Goal: Find specific page/section: Find specific page/section

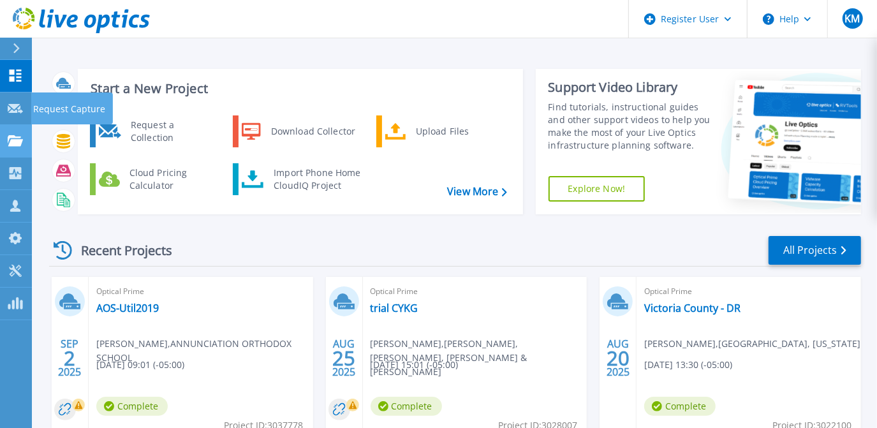
click at [5, 135] on link "Projects Projects" at bounding box center [16, 141] width 32 height 33
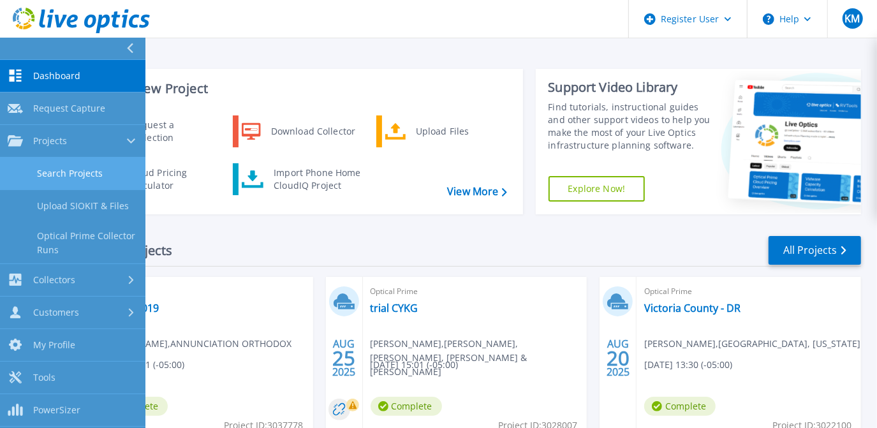
click at [77, 160] on link "Search Projects" at bounding box center [73, 174] width 146 height 33
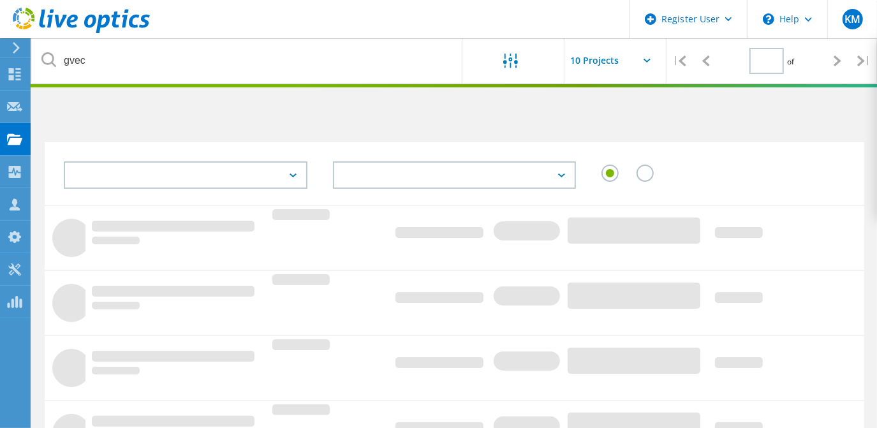
type input "1"
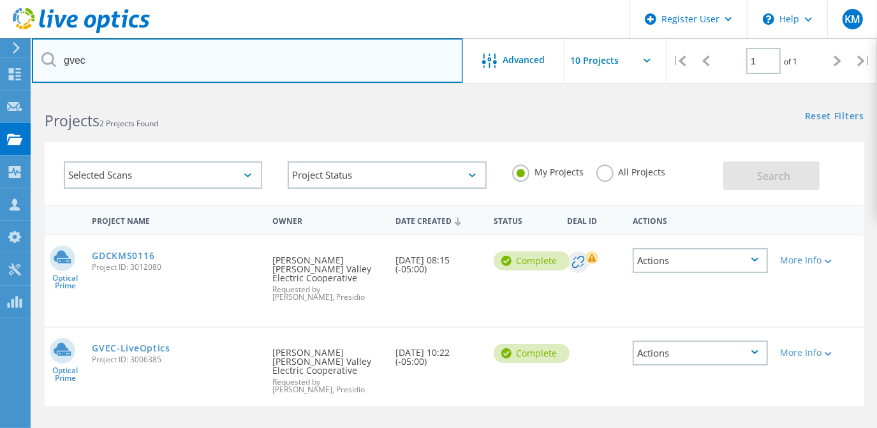
click at [175, 57] on input "gvec" at bounding box center [247, 60] width 431 height 45
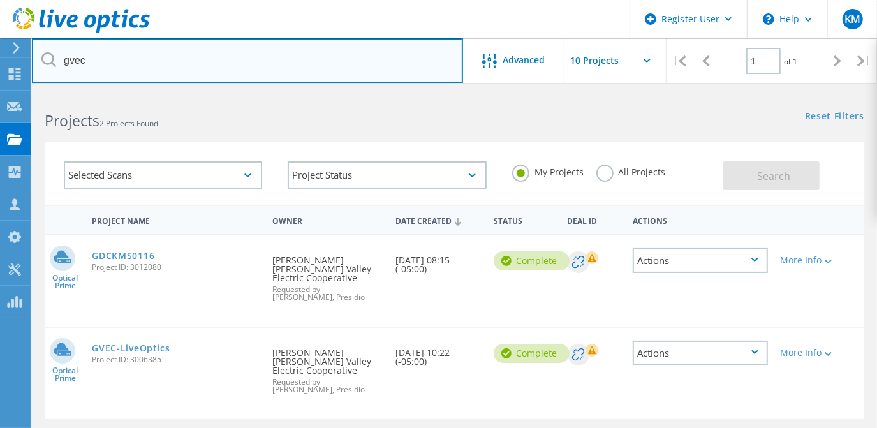
click at [241, 56] on input "gvec" at bounding box center [247, 60] width 431 height 45
paste input "nina@medtronsoftware.com"
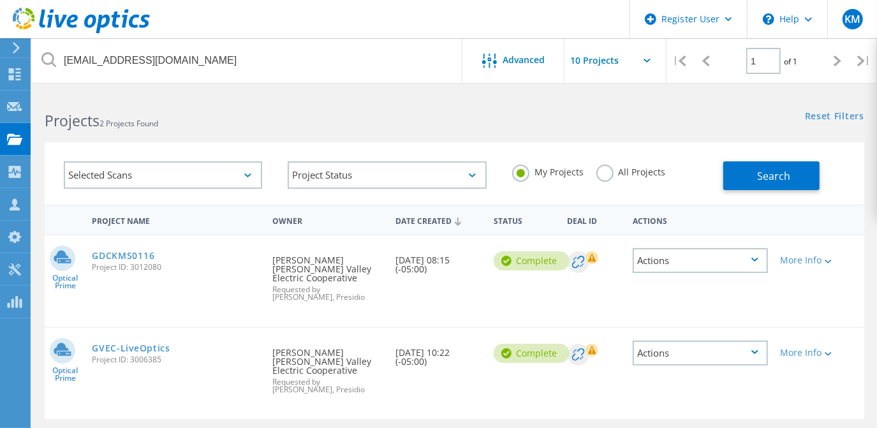
click at [615, 162] on div "My Projects All Projects" at bounding box center [612, 172] width 224 height 47
click at [627, 187] on div "My Projects All Projects" at bounding box center [612, 172] width 224 height 47
click at [625, 174] on label "All Projects" at bounding box center [632, 171] width 70 height 12
click at [0, 0] on input "All Projects" at bounding box center [0, 0] width 0 height 0
click at [759, 179] on span "Search" at bounding box center [774, 176] width 33 height 14
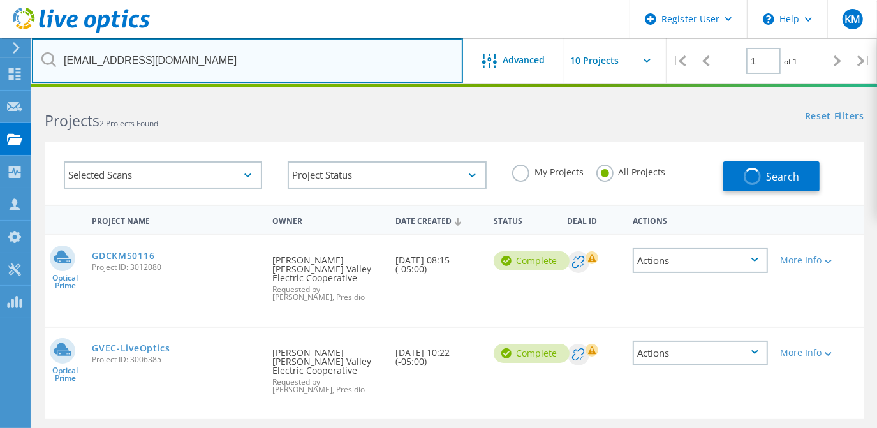
drag, startPoint x: 82, startPoint y: 59, endPoint x: 13, endPoint y: 43, distance: 71.5
click at [13, 93] on div "Register User \n Help Explore Helpful Articles Contact Support KM Dell User Kay…" at bounding box center [438, 340] width 877 height 495
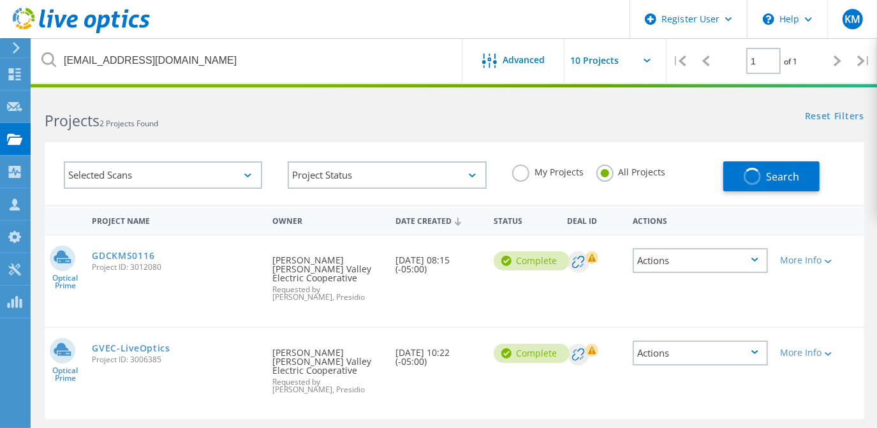
click at [168, 102] on div "Projects 2 Projects Found" at bounding box center [243, 110] width 422 height 34
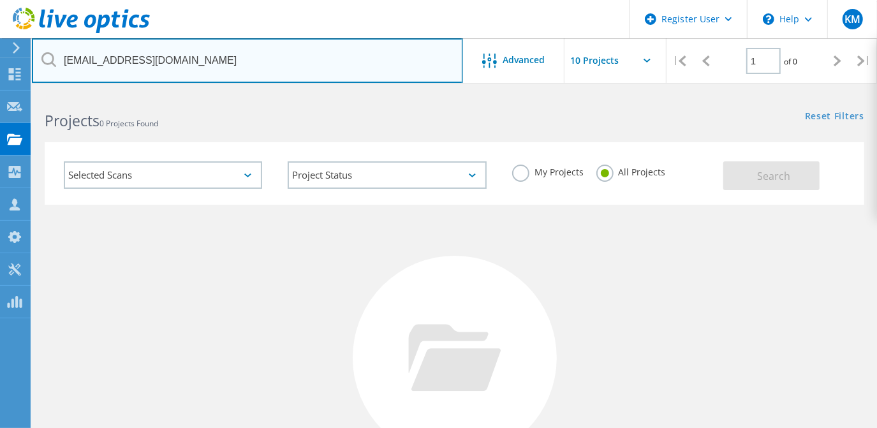
click at [77, 66] on input "nina@medtronsoftware.com" at bounding box center [247, 60] width 431 height 45
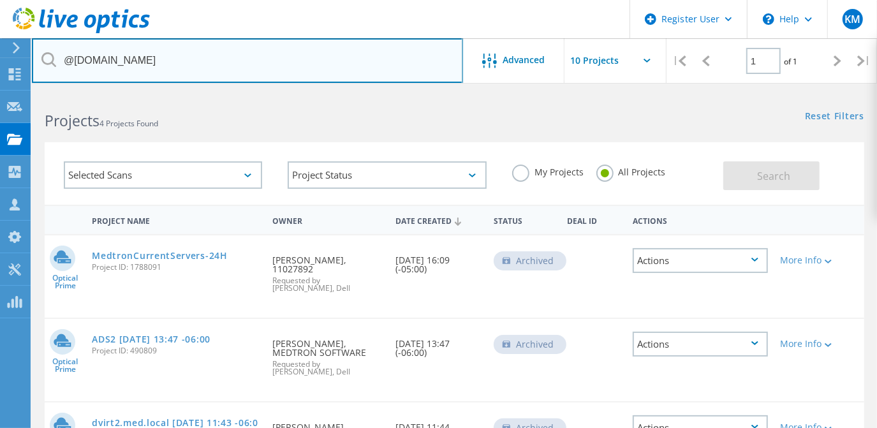
click at [219, 61] on input "@medtronsoftware.com" at bounding box center [247, 60] width 431 height 45
paste input "mark.cothren@conwayregional.org"
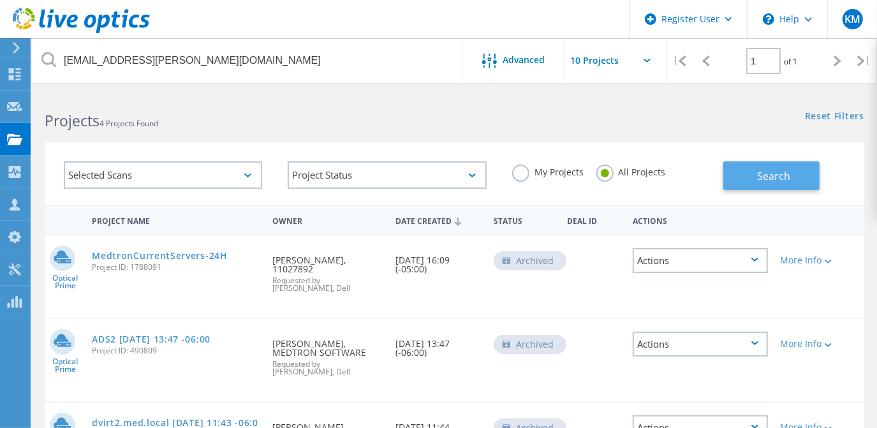
click at [735, 181] on button "Search" at bounding box center [772, 175] width 96 height 29
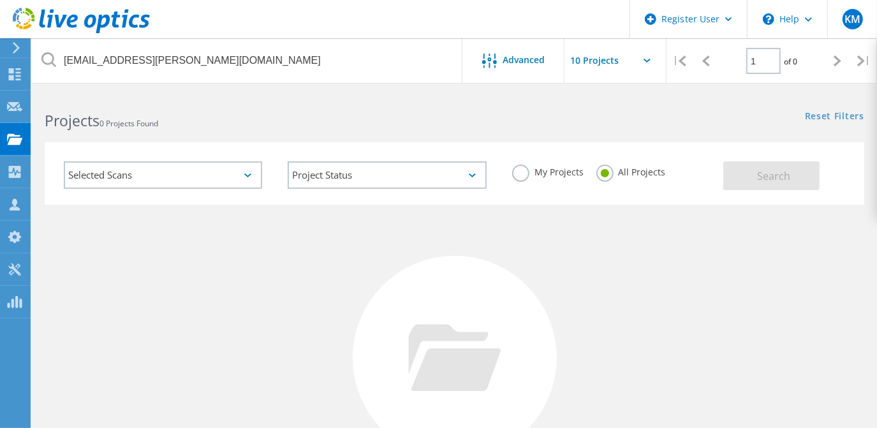
click at [371, 116] on h2 "Projects 0 Projects Found" at bounding box center [243, 120] width 397 height 21
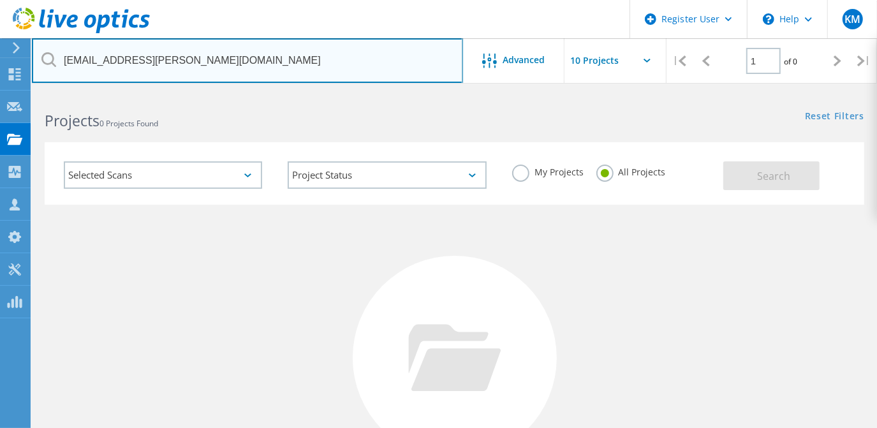
drag, startPoint x: 123, startPoint y: 59, endPoint x: 17, endPoint y: 45, distance: 106.9
click at [17, 93] on div "Register User \n Help Explore Helpful Articles Contact Support KM Dell User Kay…" at bounding box center [438, 340] width 877 height 495
click at [121, 57] on input "mark.cothren@conwayregional.org" at bounding box center [247, 60] width 431 height 45
drag, startPoint x: 120, startPoint y: 62, endPoint x: 55, endPoint y: 71, distance: 65.7
click at [55, 71] on input "mark.cothren@conwayregional.org" at bounding box center [247, 60] width 431 height 45
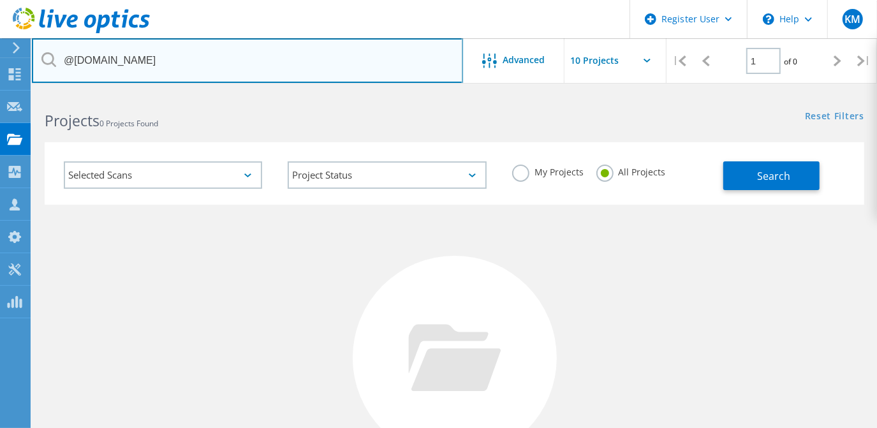
type input "@conwayregional.org"
